Goal: Find specific page/section: Find specific page/section

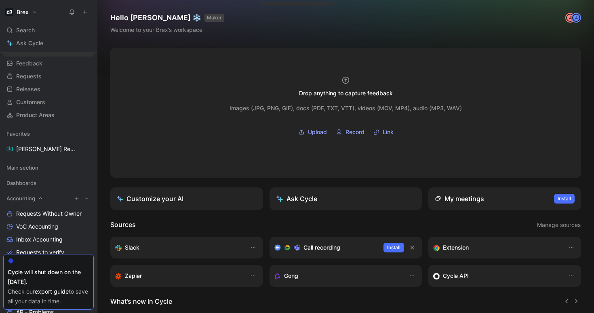
scroll to position [40, 0]
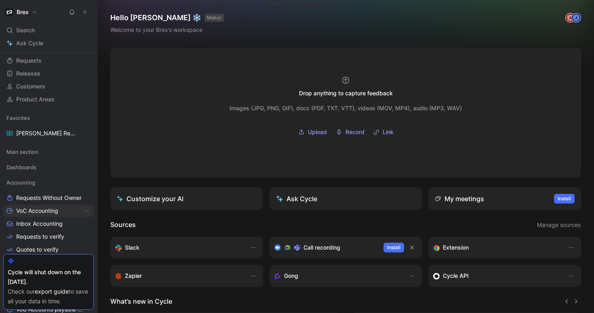
click at [43, 207] on span "VoC Accounting" at bounding box center [37, 211] width 42 height 8
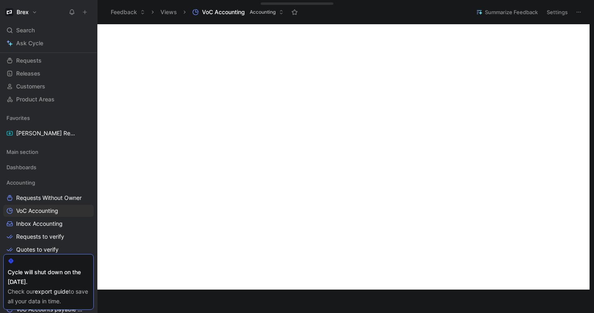
scroll to position [411, 0]
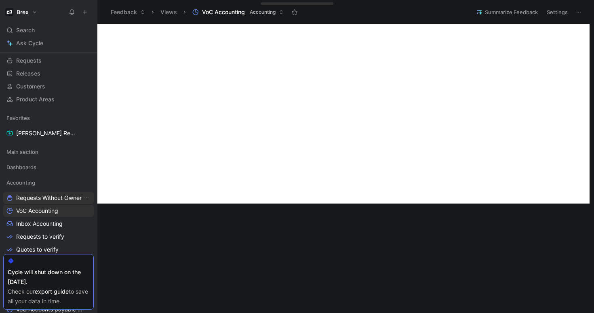
click at [42, 202] on link "Requests Without Owner" at bounding box center [48, 198] width 91 height 12
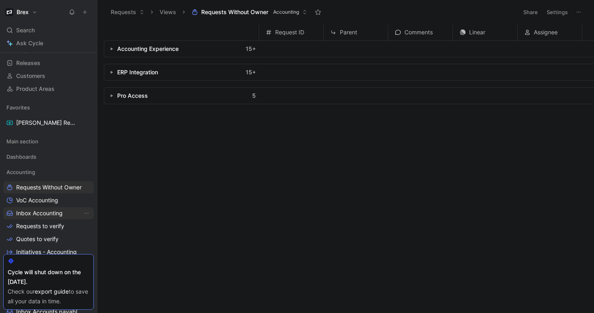
scroll to position [46, 0]
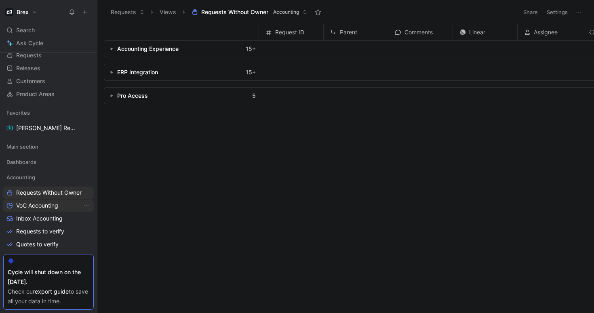
click at [27, 204] on span "VoC Accounting" at bounding box center [37, 206] width 42 height 8
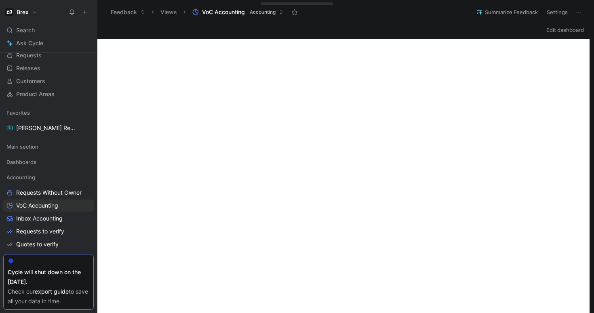
click at [89, 219] on div "Workspace Home G then H Feedback G then F Requests G then R Releases G then L C…" at bounding box center [48, 183] width 97 height 261
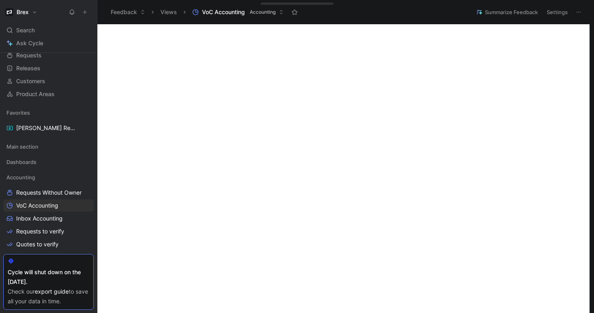
scroll to position [51, 0]
